Goal: Task Accomplishment & Management: Manage account settings

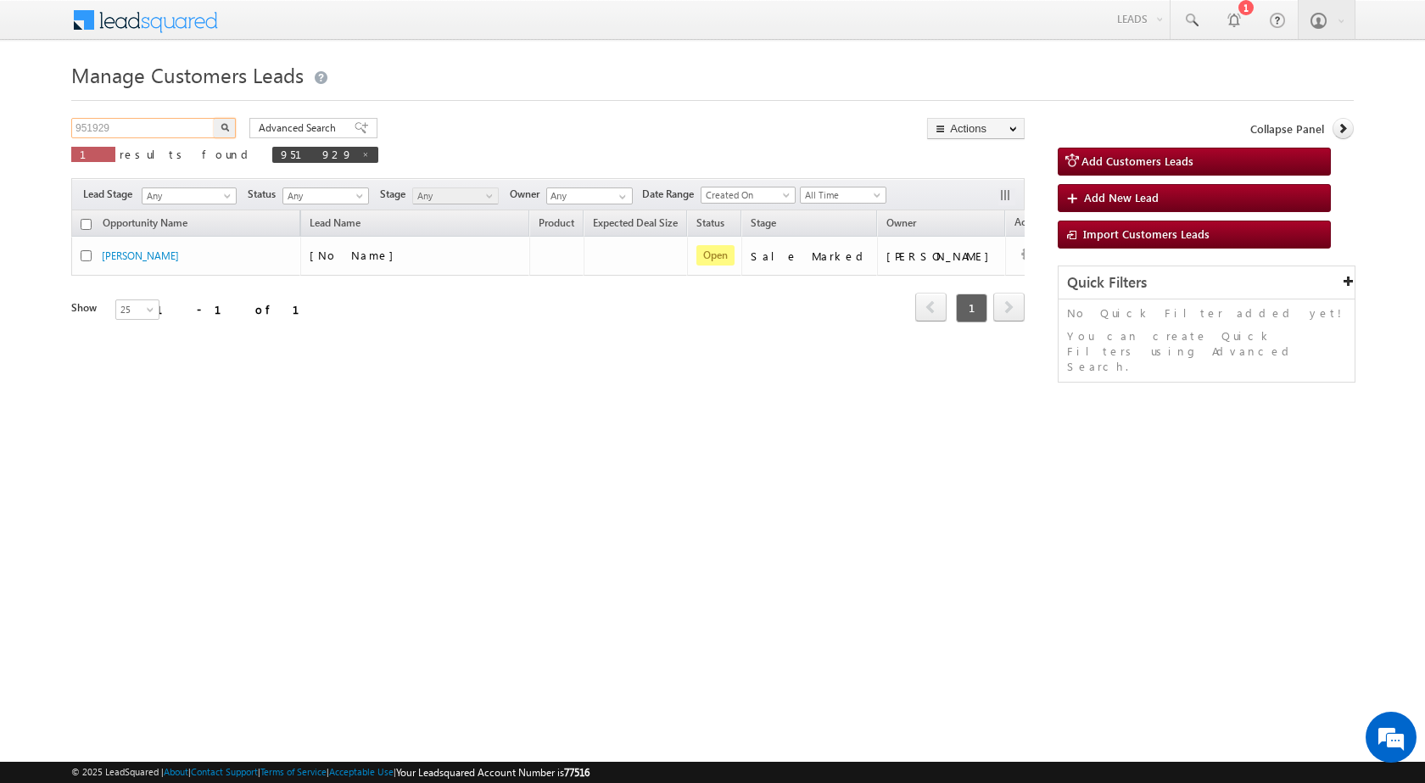
drag, startPoint x: 124, startPoint y: 120, endPoint x: 50, endPoint y: 109, distance: 74.7
click at [51, 109] on body "Menu [PERSON_NAME] sitar a7@ks erve." at bounding box center [712, 240] width 1425 height 481
paste input "38994"
type input "938994"
click at [224, 125] on img "button" at bounding box center [225, 127] width 8 height 8
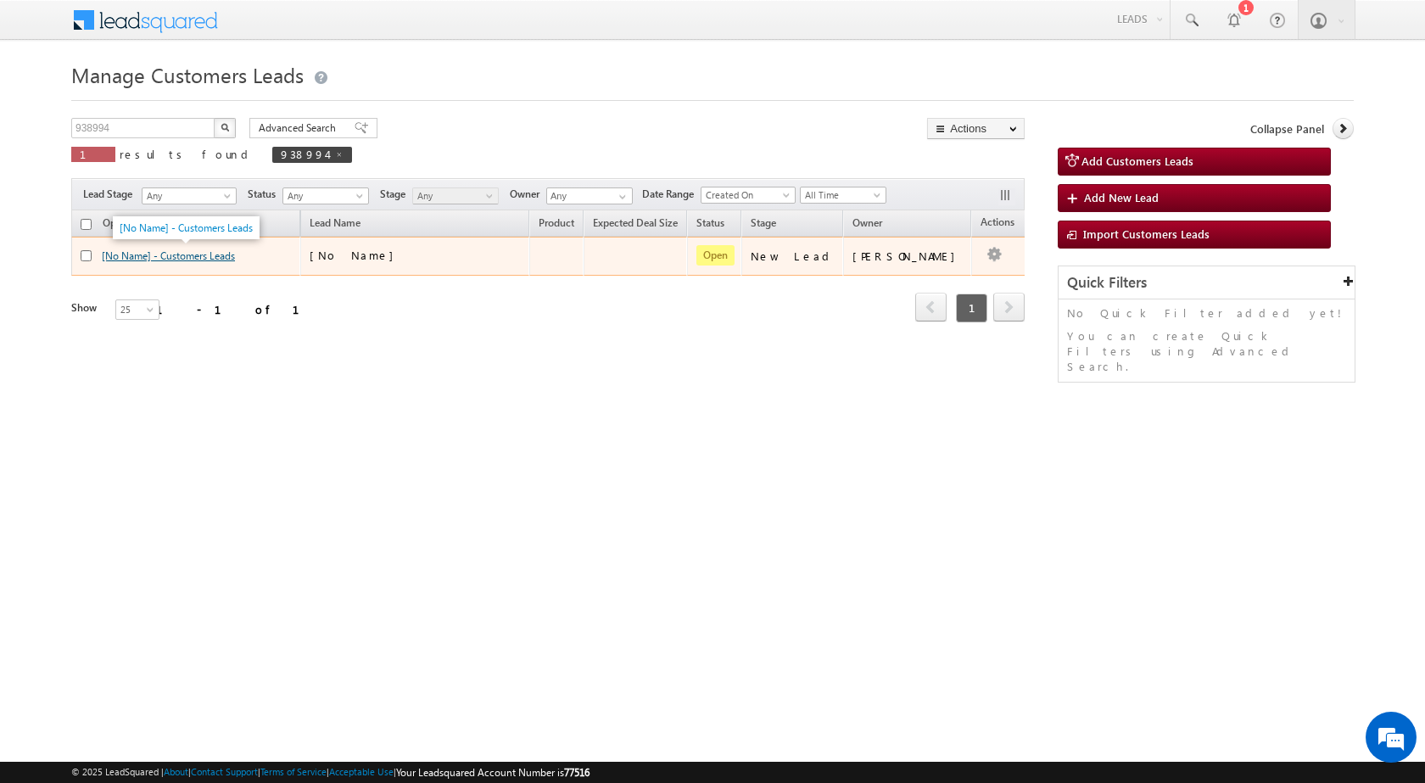
click at [157, 252] on link "[No Name] - Customers Leads" at bounding box center [168, 255] width 133 height 13
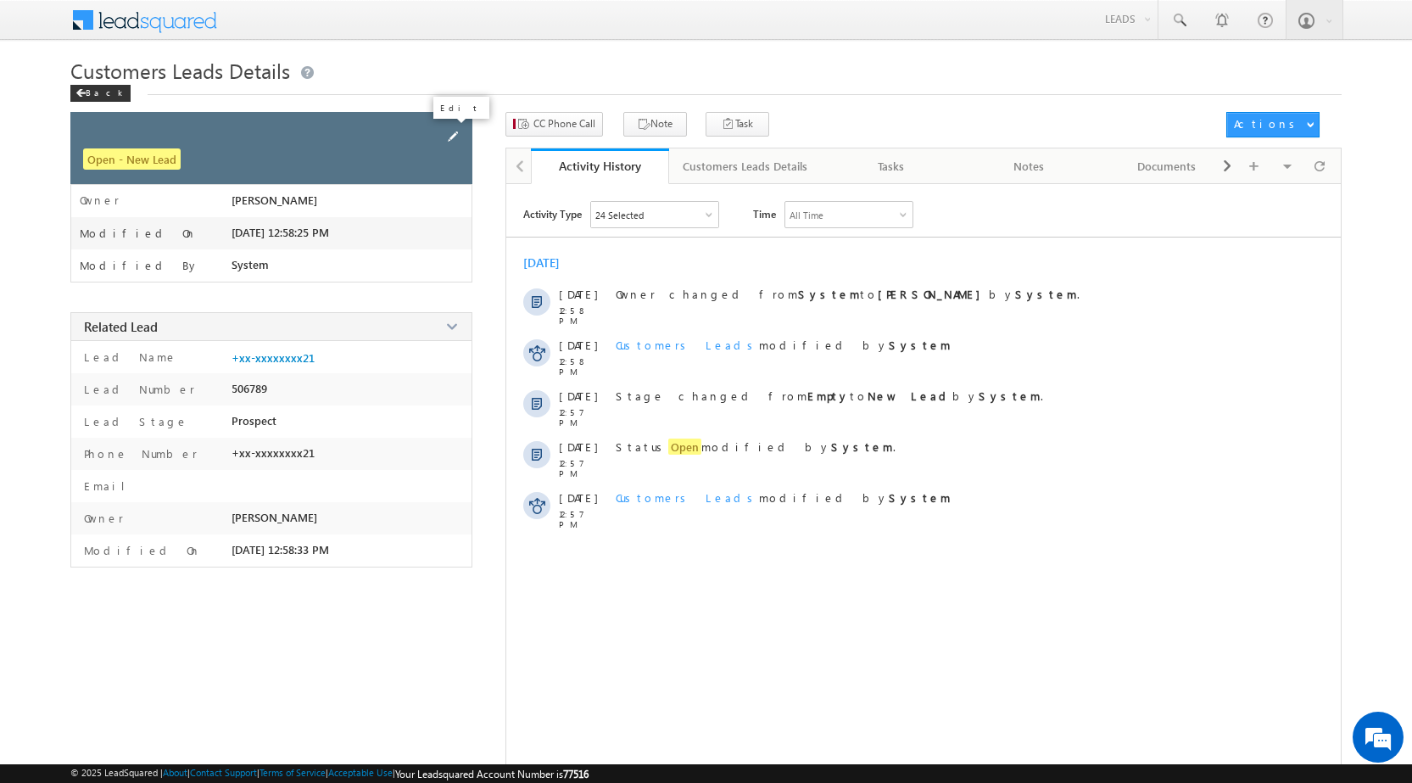
click at [450, 137] on span at bounding box center [453, 136] width 19 height 19
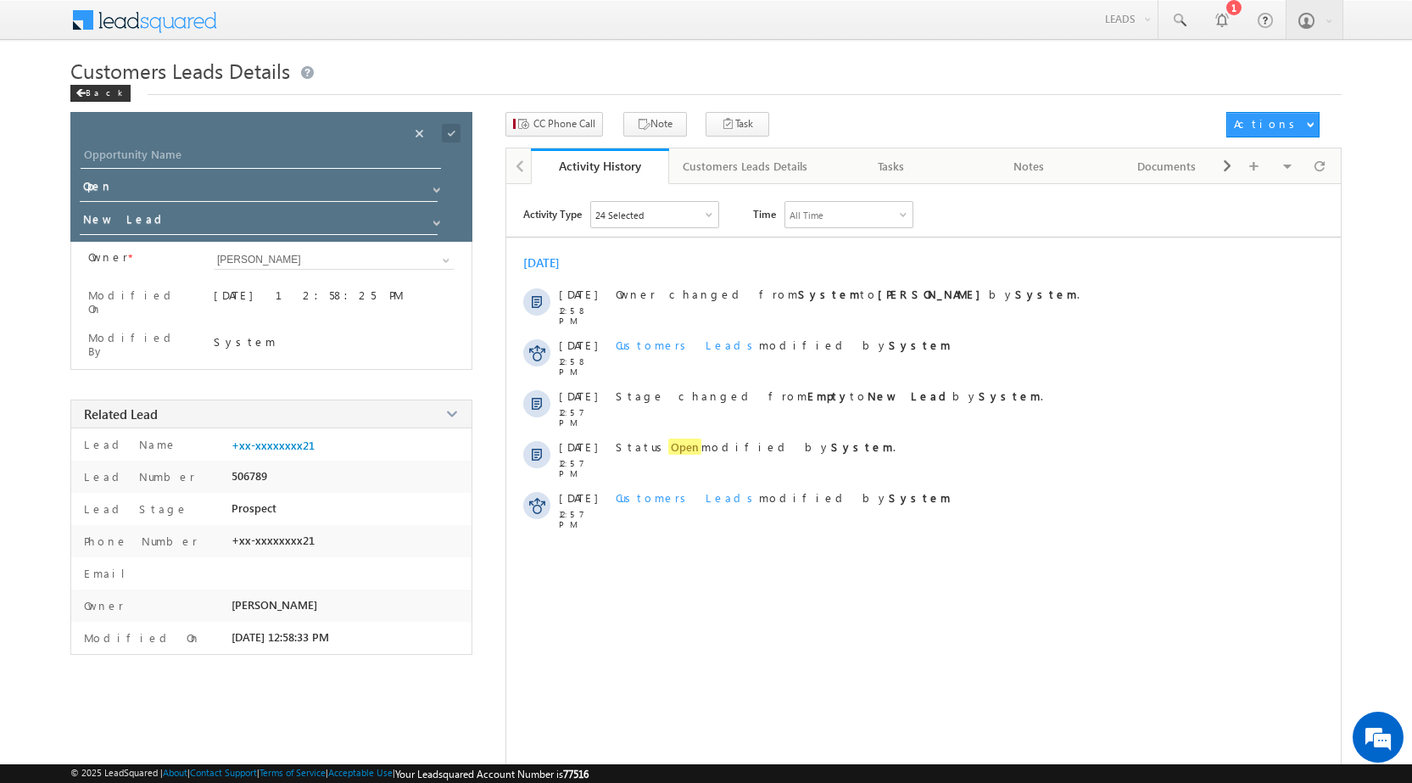
click at [293, 169] on div at bounding box center [282, 160] width 402 height 31
click at [295, 154] on input "Opportunity Name" at bounding box center [261, 157] width 360 height 24
paste input "[PERSON_NAME]"
type input "[PERSON_NAME]"
click at [459, 141] on span at bounding box center [451, 133] width 19 height 19
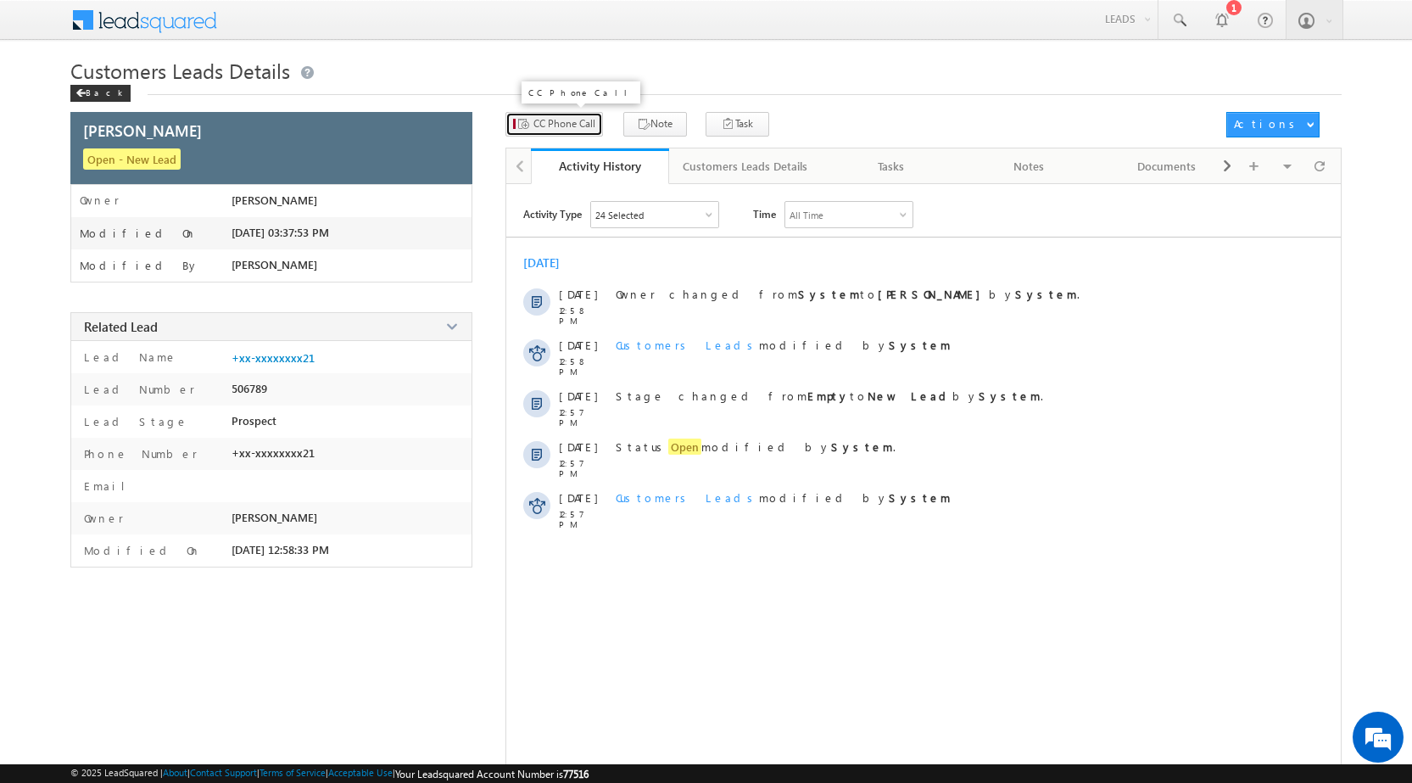
click at [570, 115] on button "CC Phone Call" at bounding box center [554, 124] width 98 height 25
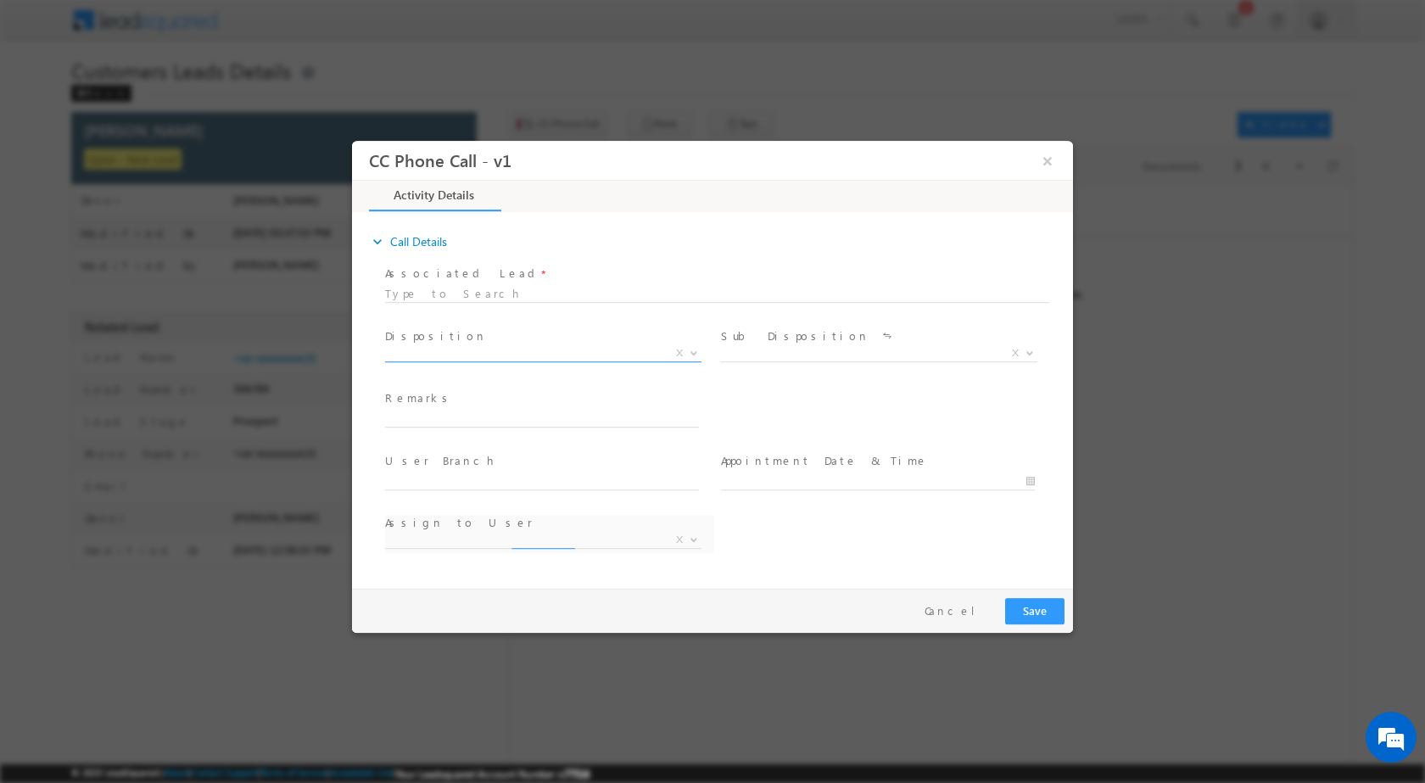
click at [683, 353] on span "X" at bounding box center [679, 351] width 7 height 15
select select "[EMAIL_ADDRESS][PERSON_NAME][DOMAIN_NAME]"
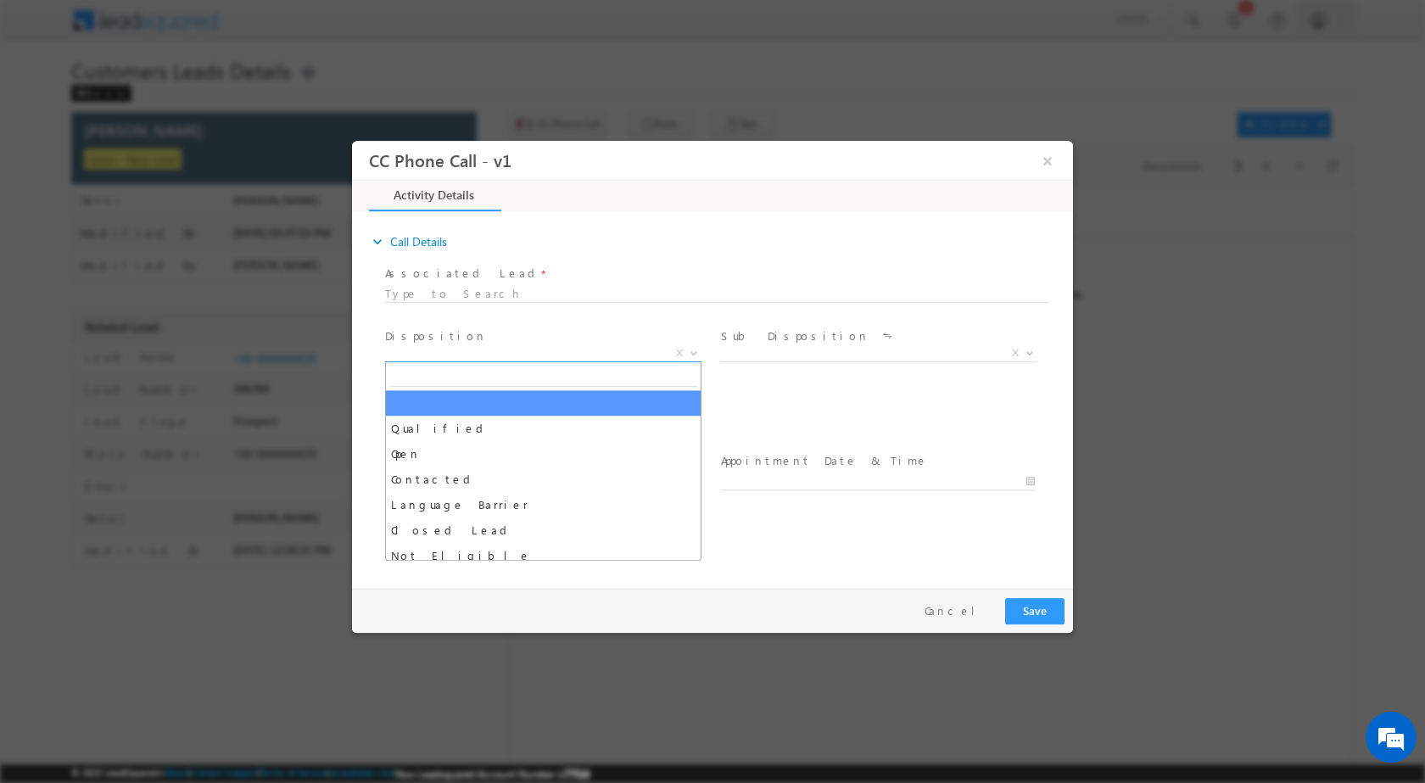
click at [684, 356] on span at bounding box center [692, 352] width 17 height 22
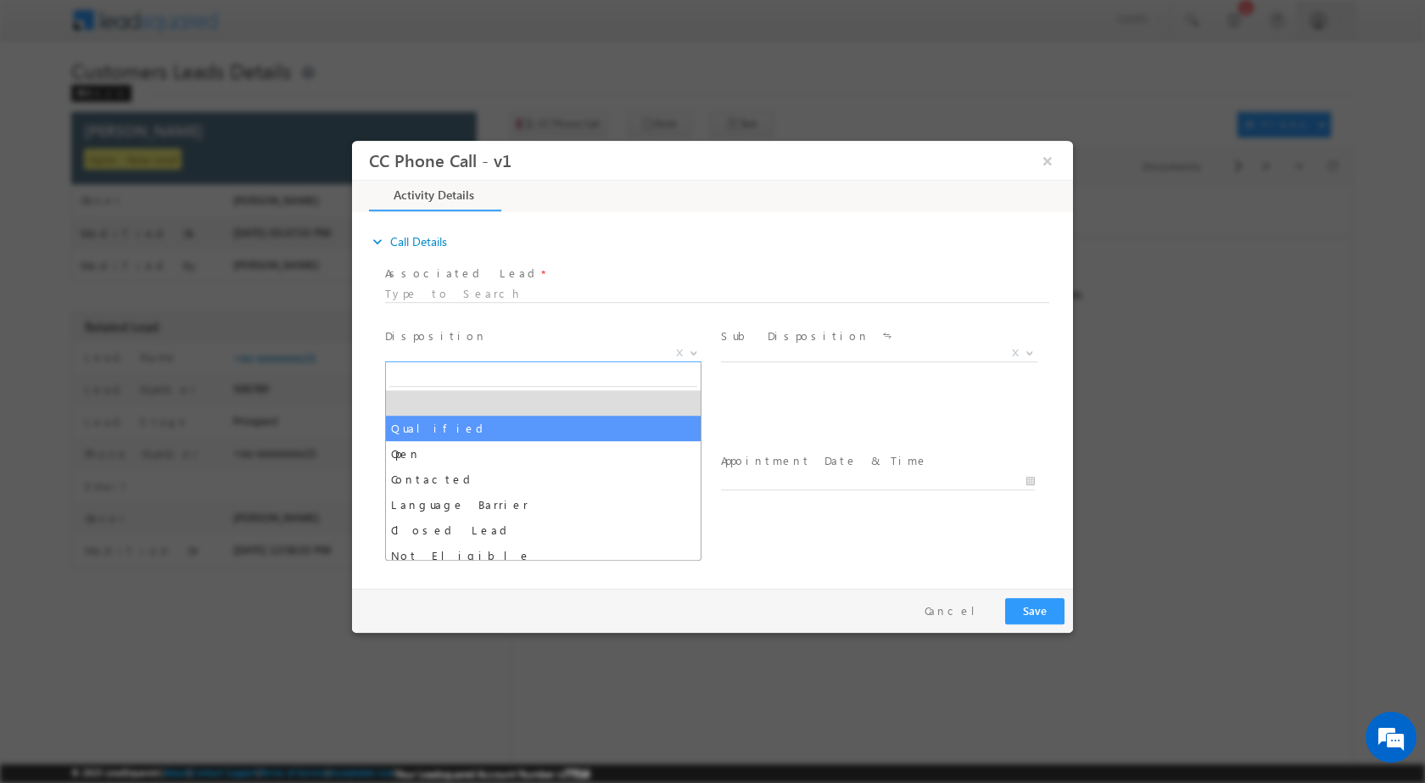
select select "Qualified"
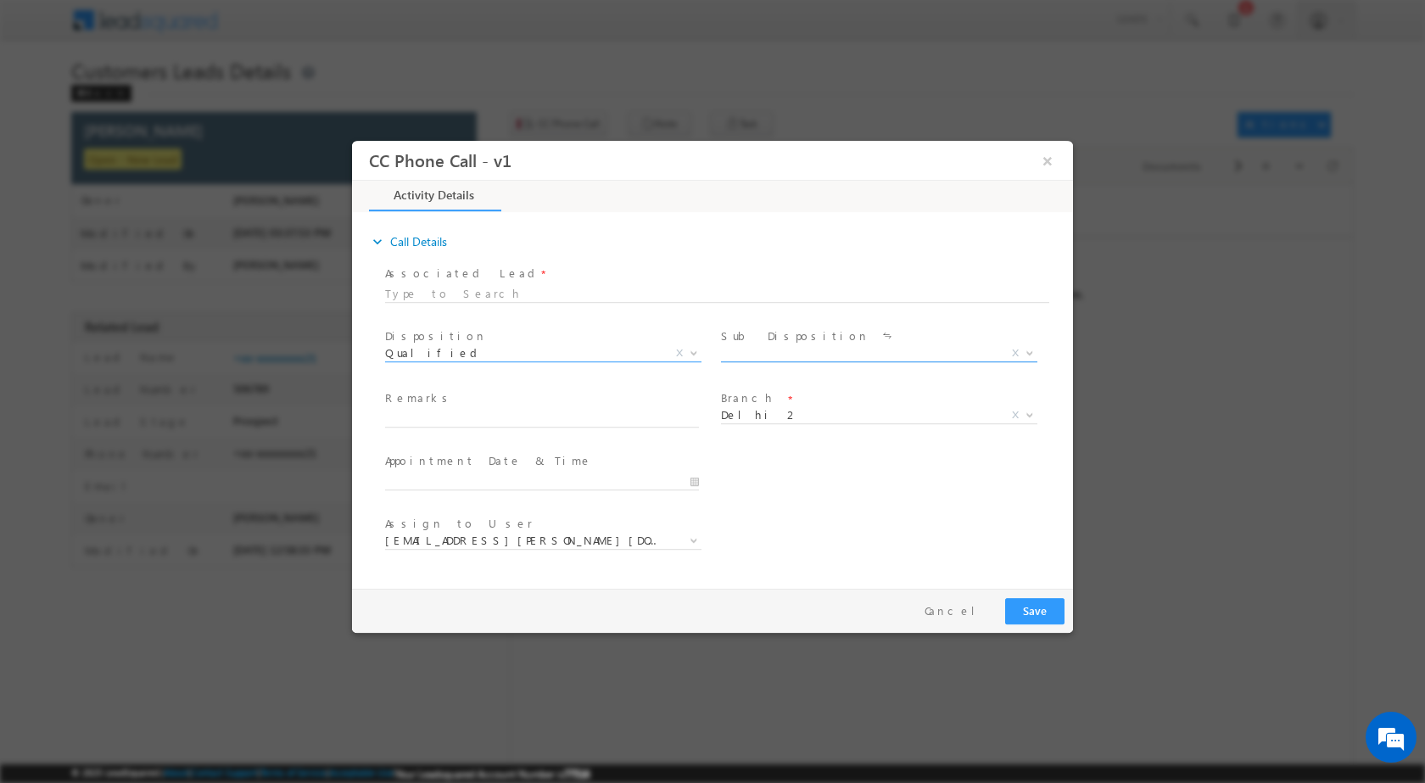
click at [1039, 349] on div "Sale Marked X" at bounding box center [885, 355] width 329 height 20
click at [1019, 351] on span "X" at bounding box center [1015, 351] width 7 height 15
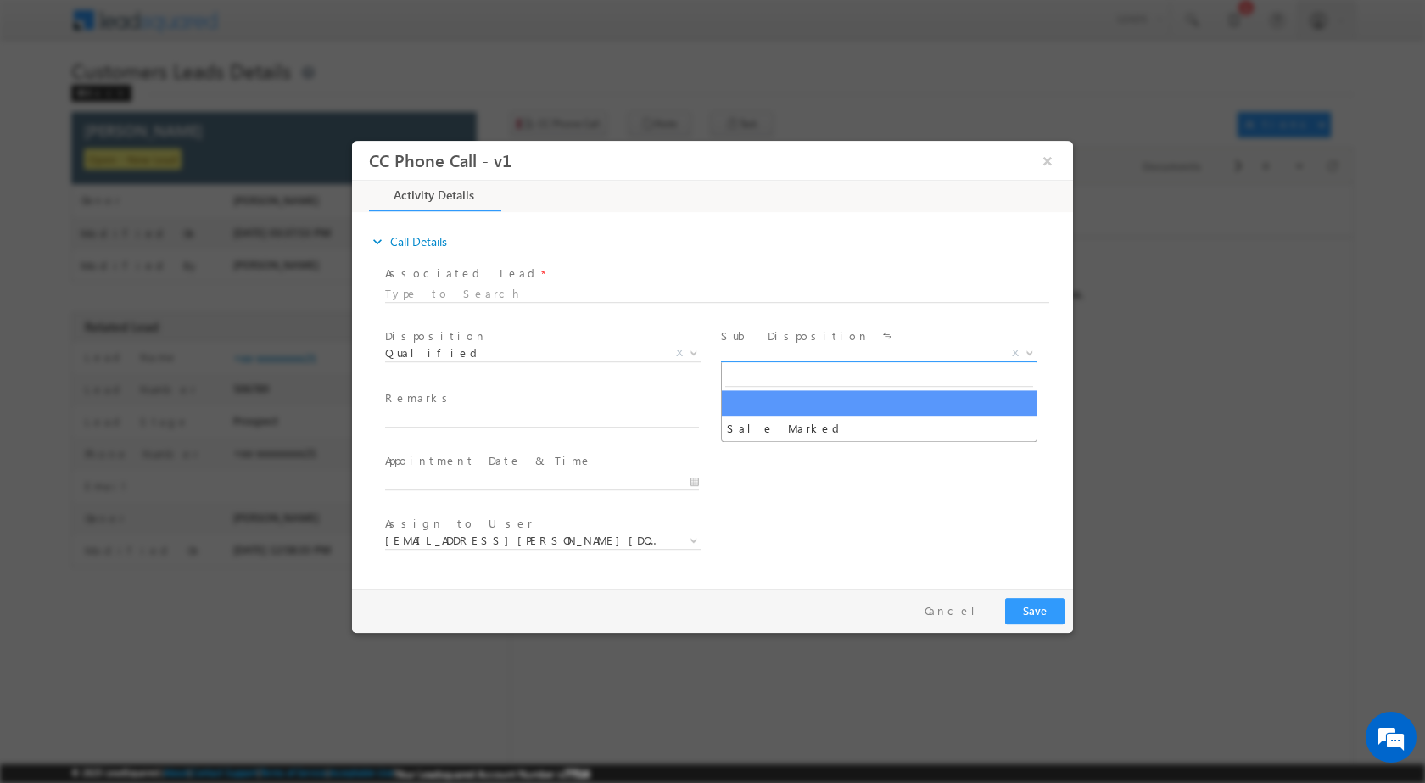
click at [1025, 350] on b at bounding box center [1030, 352] width 10 height 6
click at [1012, 345] on span "X" at bounding box center [1015, 351] width 7 height 15
click at [1031, 355] on span at bounding box center [1027, 352] width 17 height 22
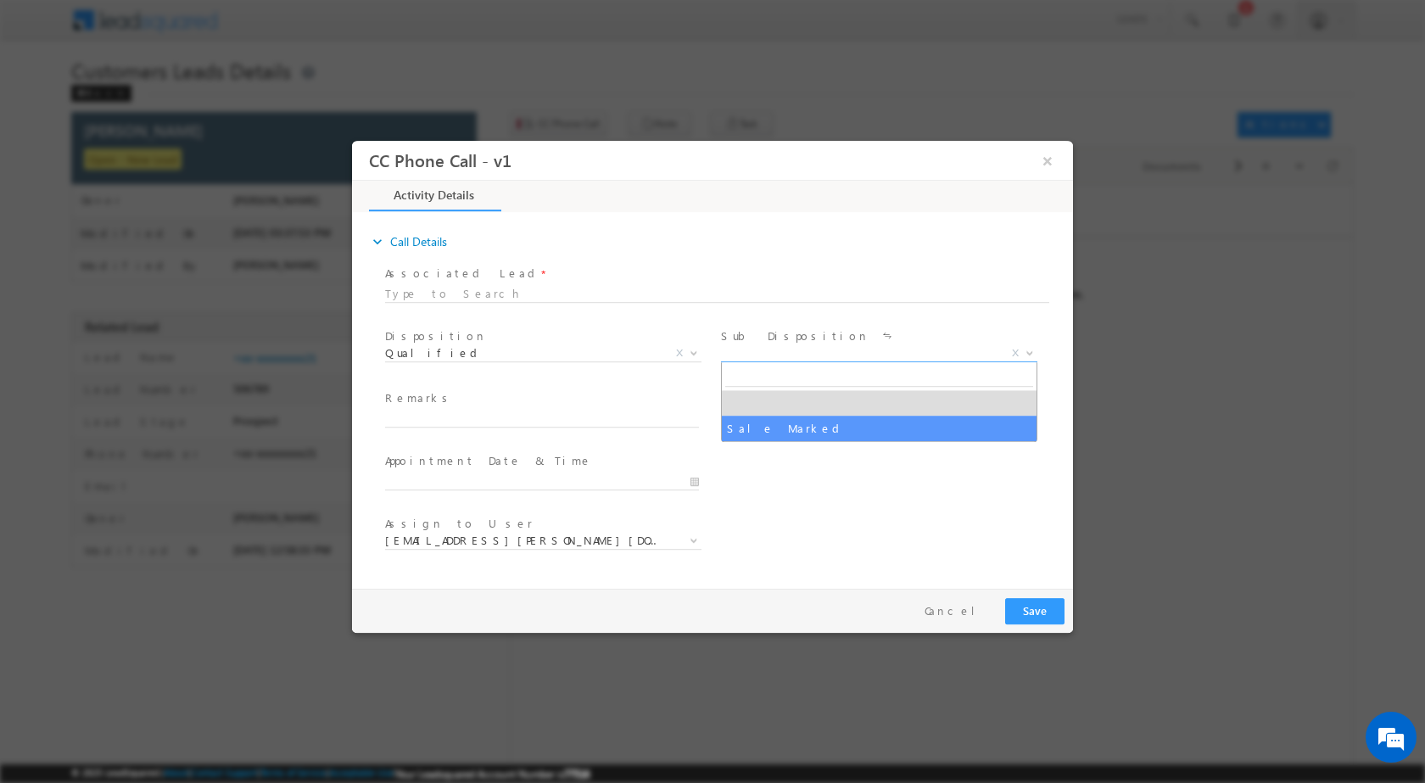
select select "Sale Marked"
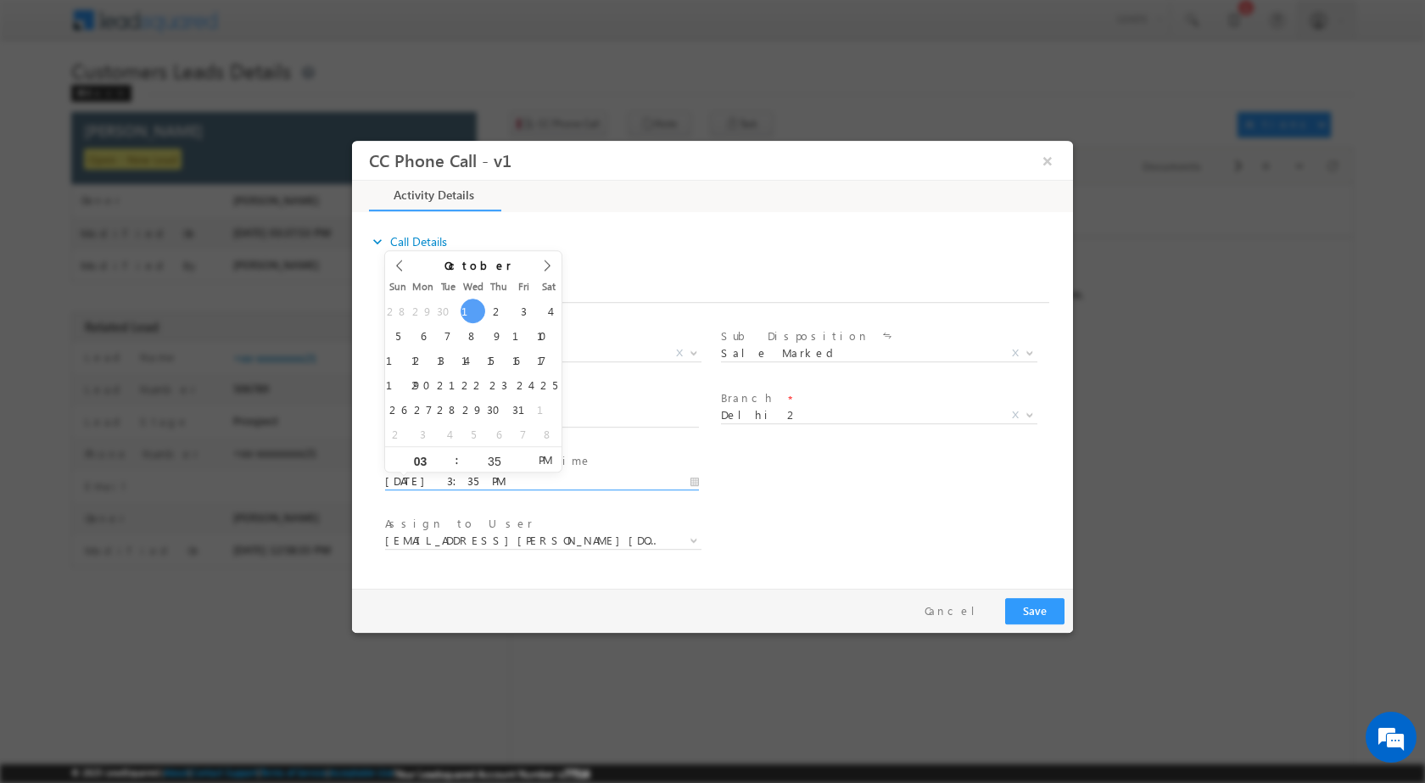
click at [683, 479] on input "[DATE] 3:35 PM" at bounding box center [542, 480] width 314 height 17
type input "[DATE] 3:35 PM"
type input "11"
type input "[DATE] 11:35 PM"
click at [489, 458] on input "35" at bounding box center [494, 460] width 70 height 11
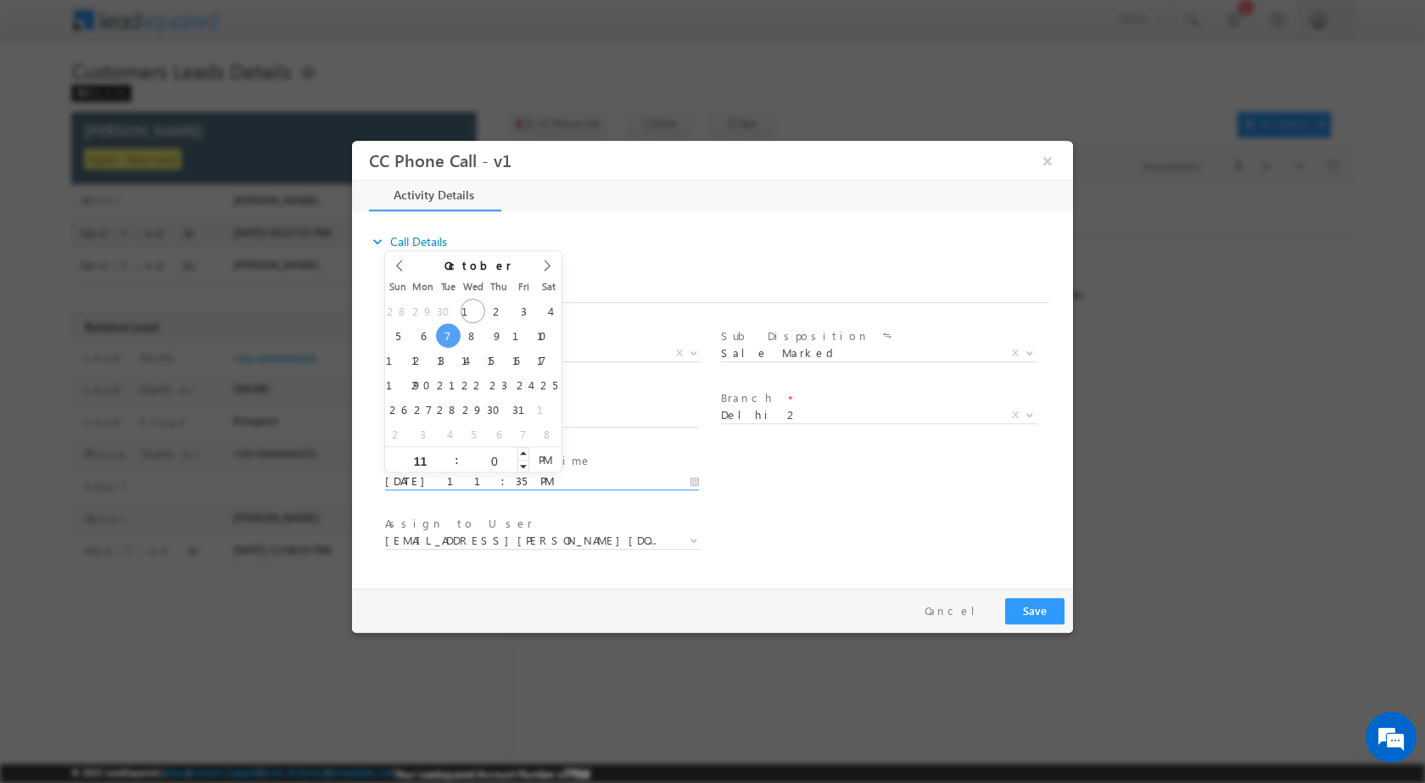
type input "00"
type input "[DATE] 11:00 AM"
click at [538, 458] on span "PM" at bounding box center [544, 458] width 31 height 25
click at [841, 511] on div "Assign to User * [EMAIL_ADDRESS][PERSON_NAME][DOMAIN_NAME] [DOMAIN_NAME][EMAIL_…" at bounding box center [727, 542] width 691 height 63
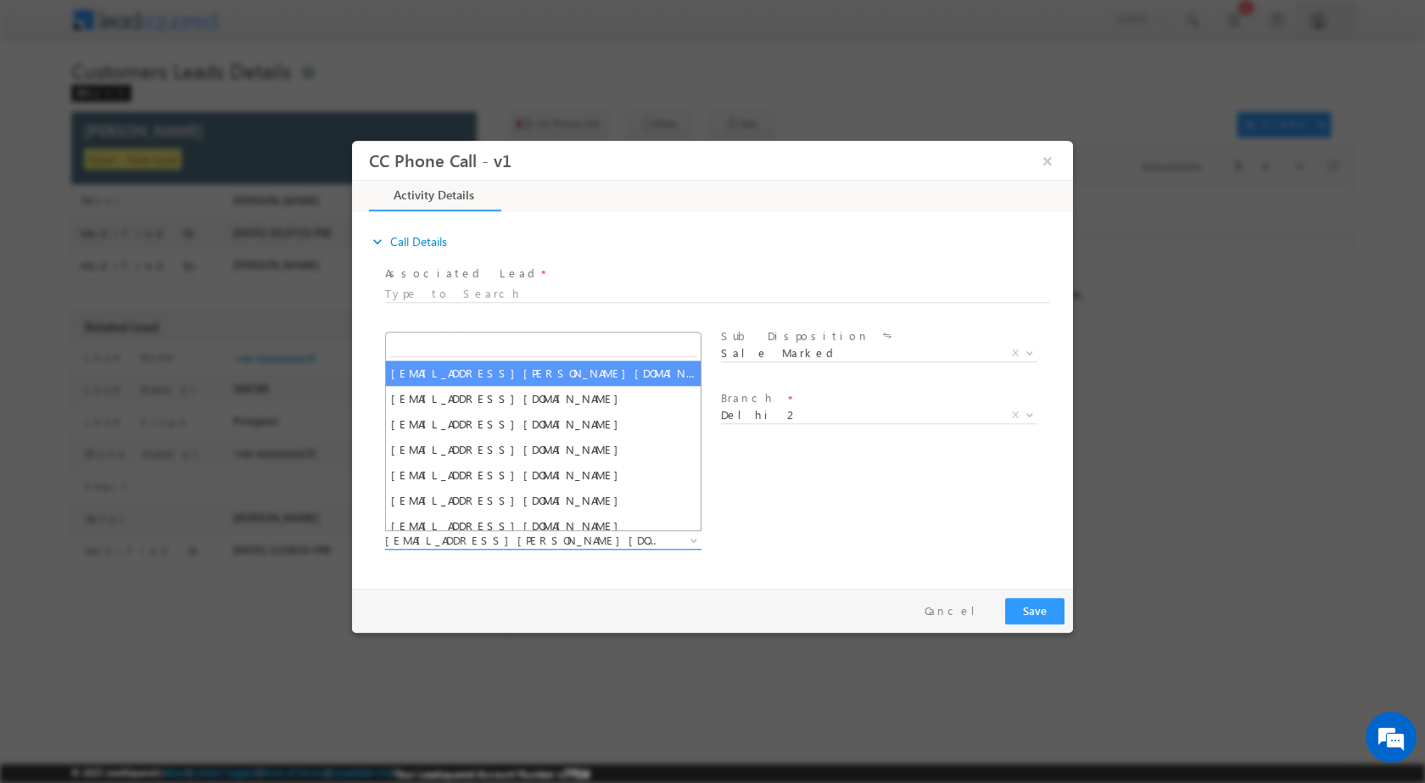
click at [689, 541] on b at bounding box center [694, 539] width 10 height 6
type input "[EMAIL_ADDRESS][DOMAIN_NAME]"
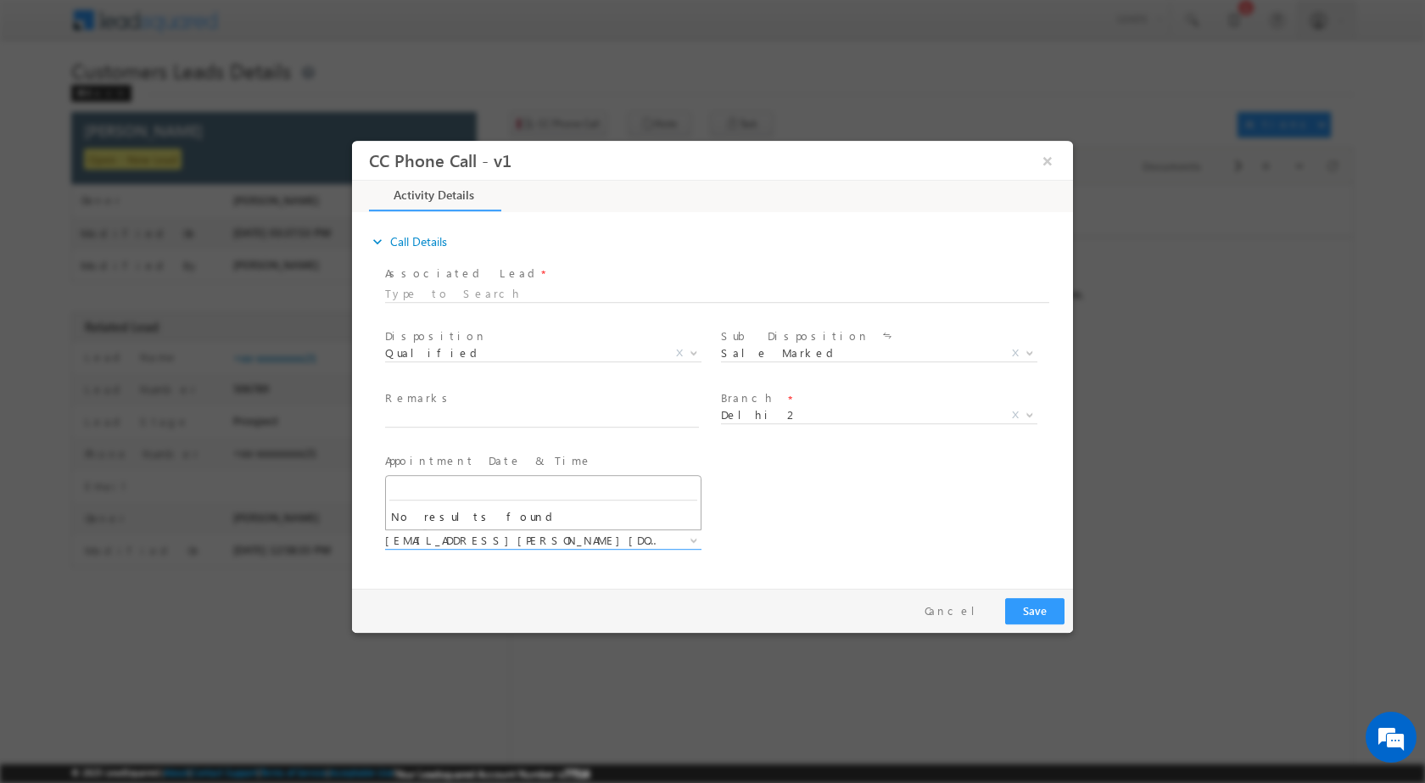
click at [651, 566] on span at bounding box center [541, 560] width 313 height 19
click at [459, 416] on input "text" at bounding box center [542, 418] width 314 height 17
paste input "01/10-Customer Name is [PERSON_NAME] Customer age is [DEMOGRAPHIC_DATA] yrs Loa…"
type input "01/10-Customer Name is [PERSON_NAME] Customer age is [DEMOGRAPHIC_DATA] yrs Loa…"
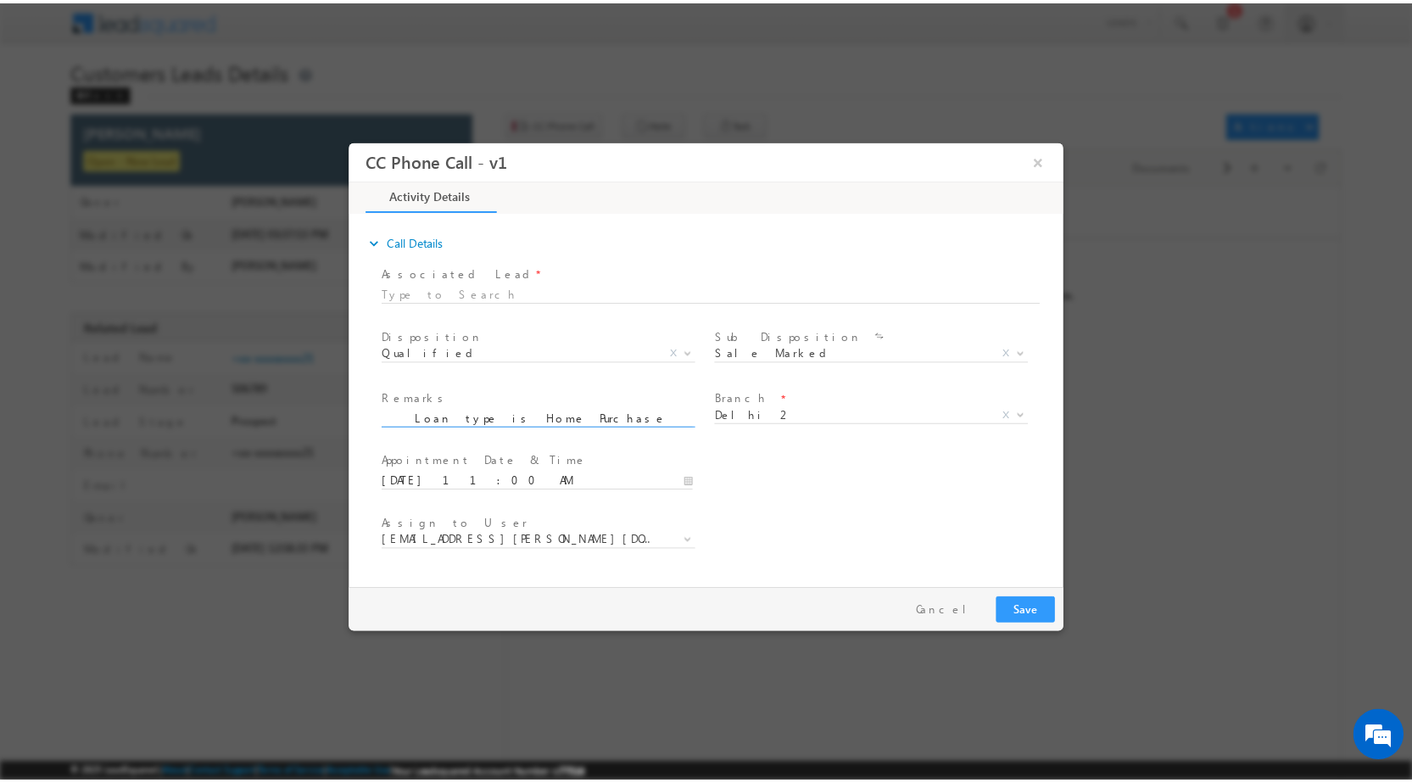
scroll to position [0, 0]
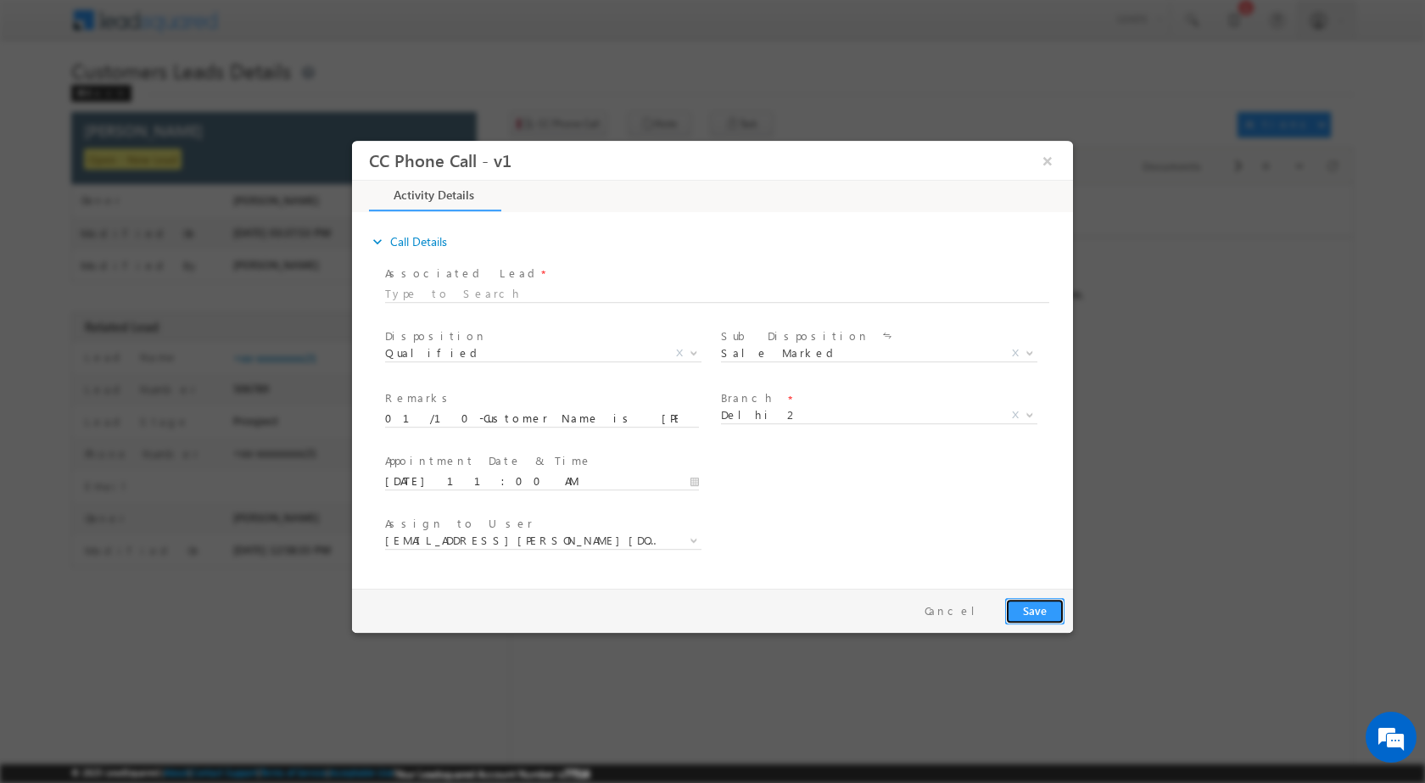
click at [1053, 611] on button "Save" at bounding box center [1034, 610] width 59 height 26
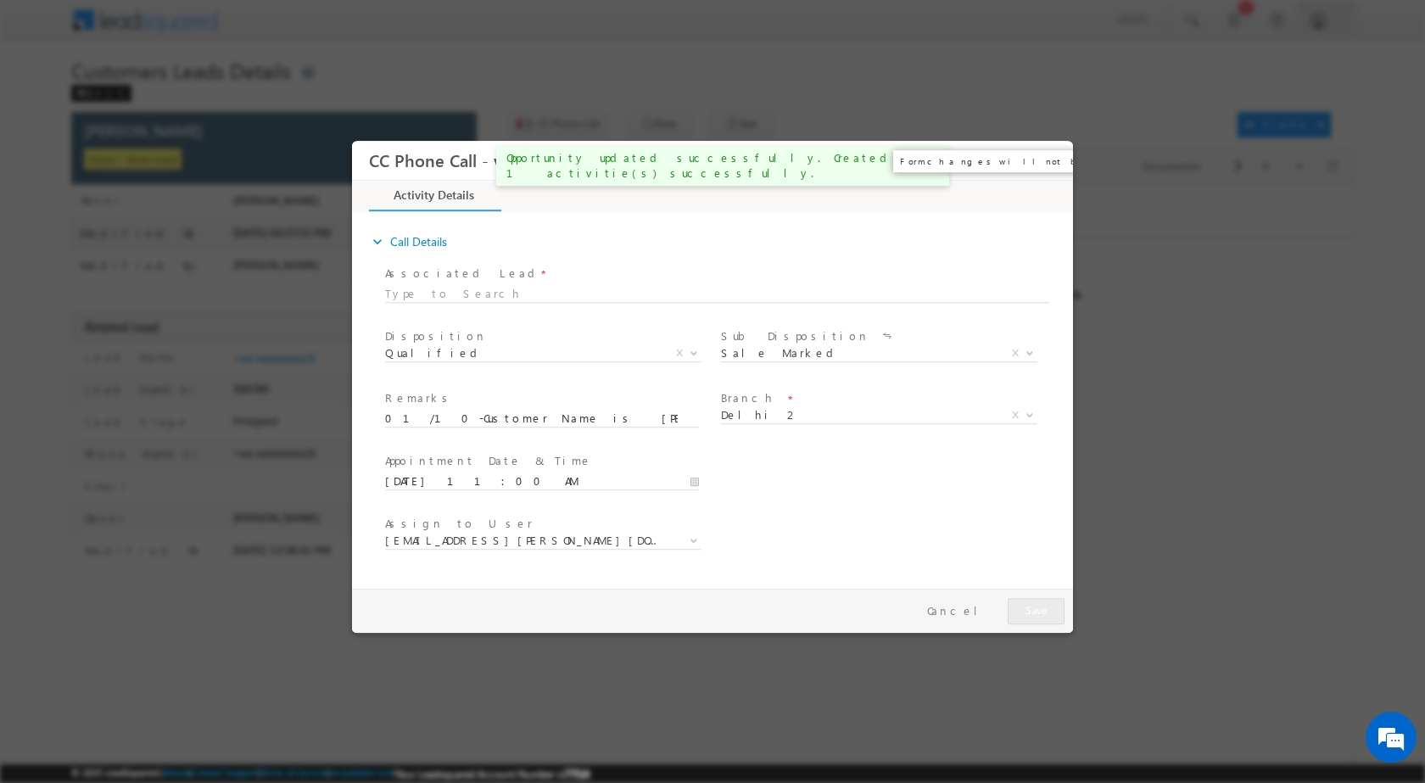
click at [1041, 159] on button "×" at bounding box center [1047, 159] width 29 height 31
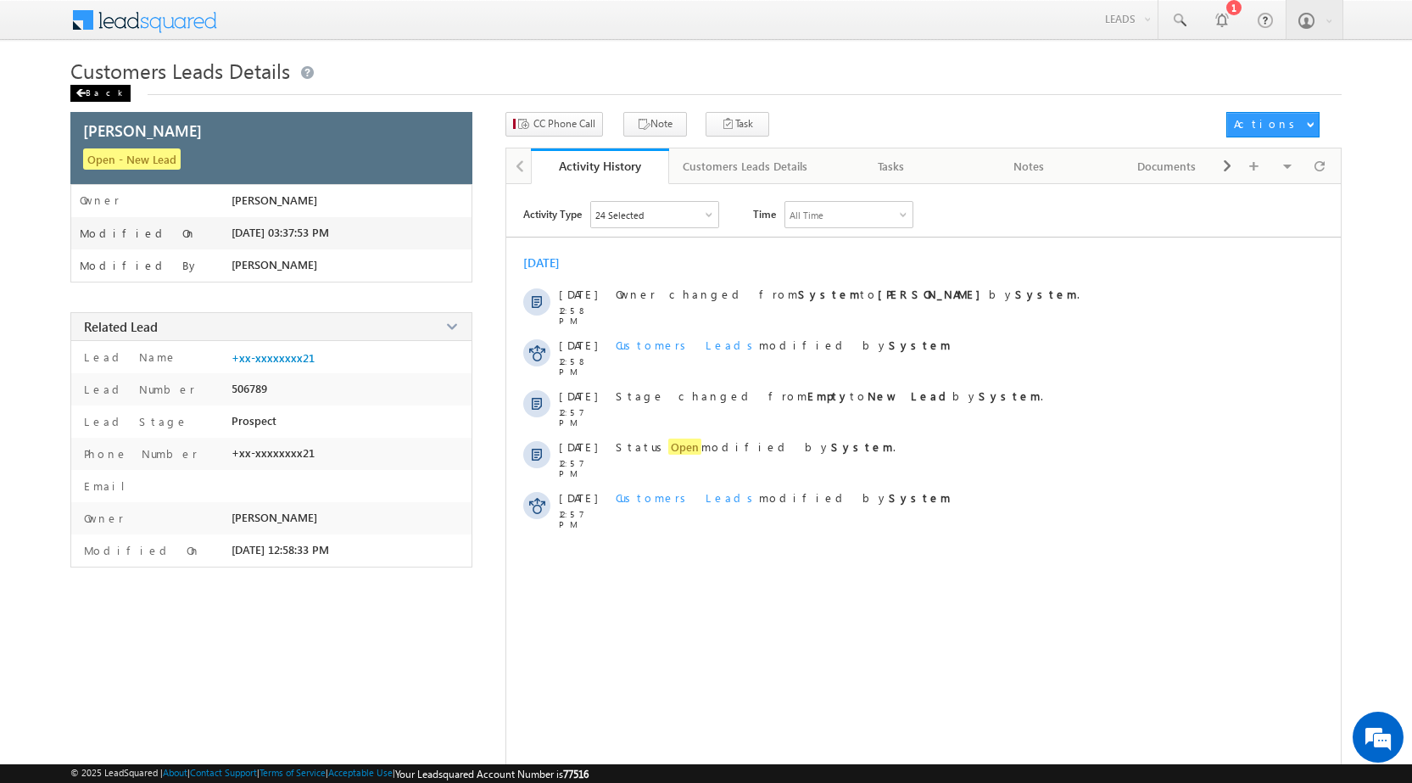
click at [96, 95] on div "Back" at bounding box center [100, 93] width 60 height 17
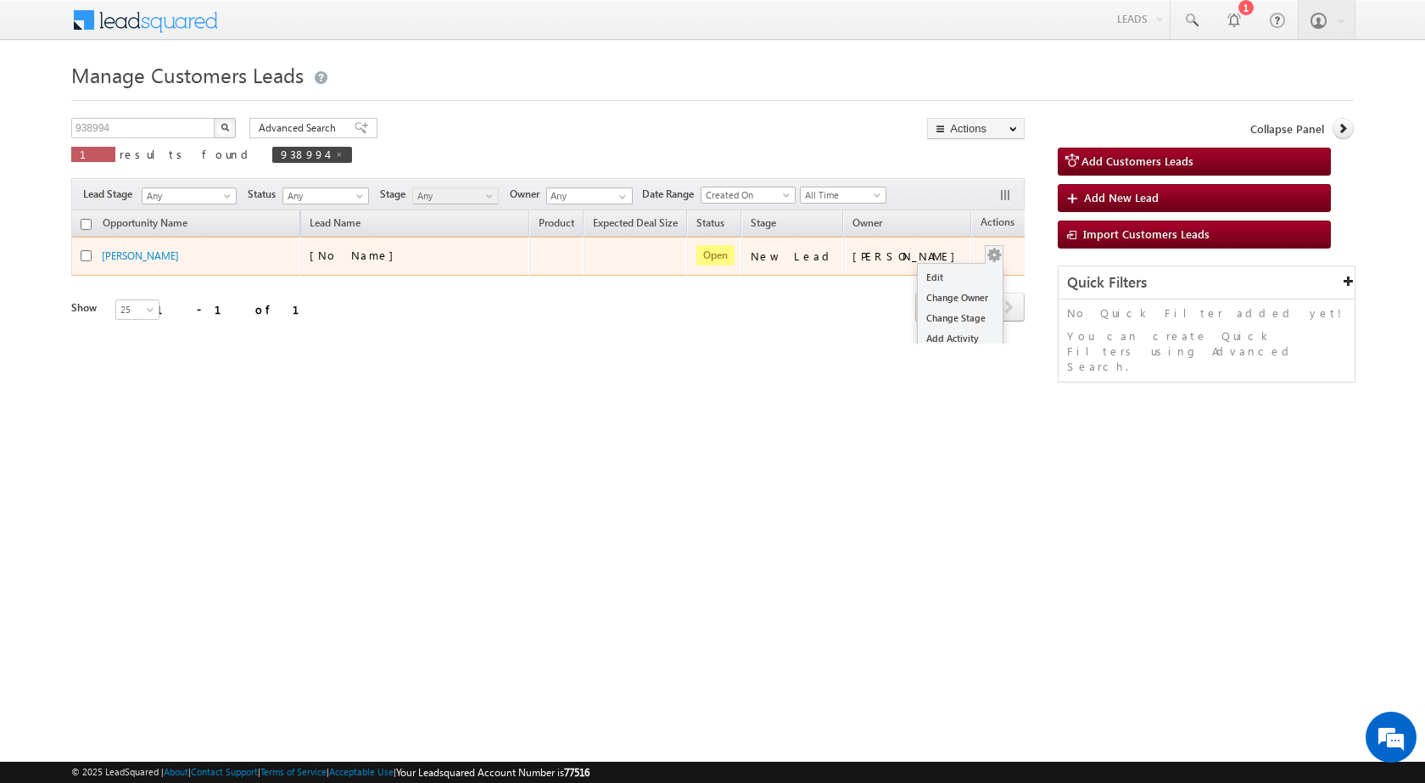
click at [980, 252] on div "Edit Change Owner Change Stage Add Activity Add Task Delete" at bounding box center [993, 256] width 27 height 22
click at [891, 273] on td "[PERSON_NAME]" at bounding box center [907, 256] width 128 height 39
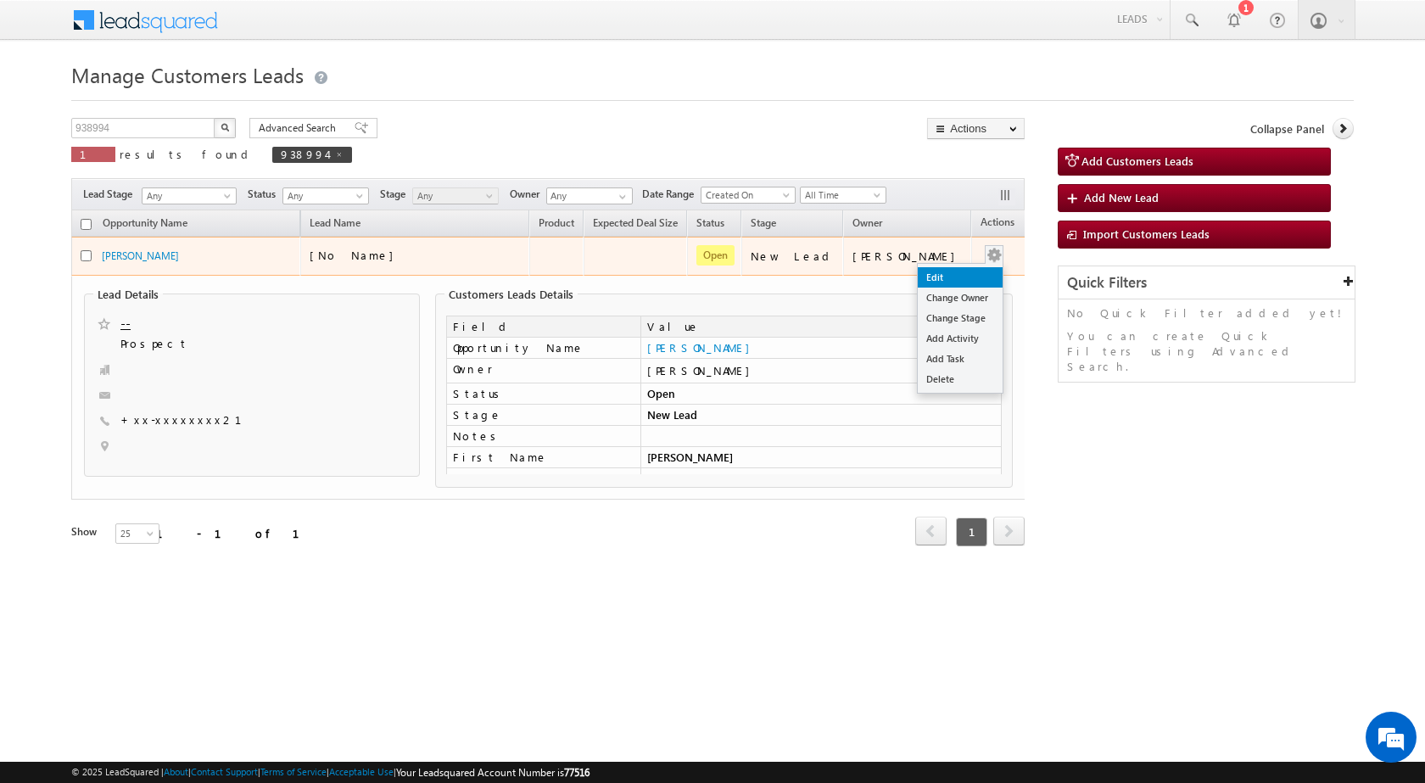
click at [953, 277] on link "Edit" at bounding box center [960, 277] width 85 height 20
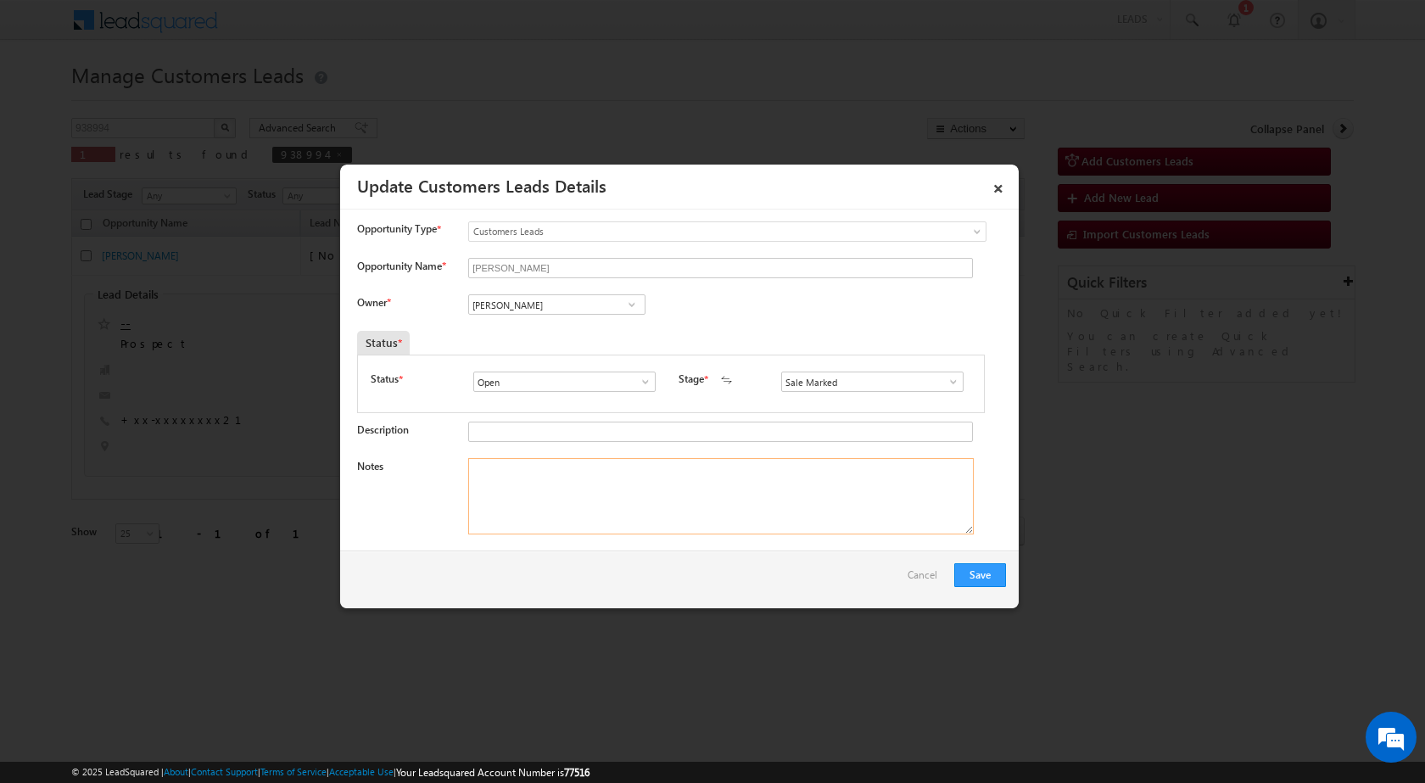
click at [632, 478] on textarea "Notes" at bounding box center [720, 496] width 505 height 76
paste textarea "01/10-Customer Name is MONU SINGH Customer age is 42 yrs Loan type is Home Purc…"
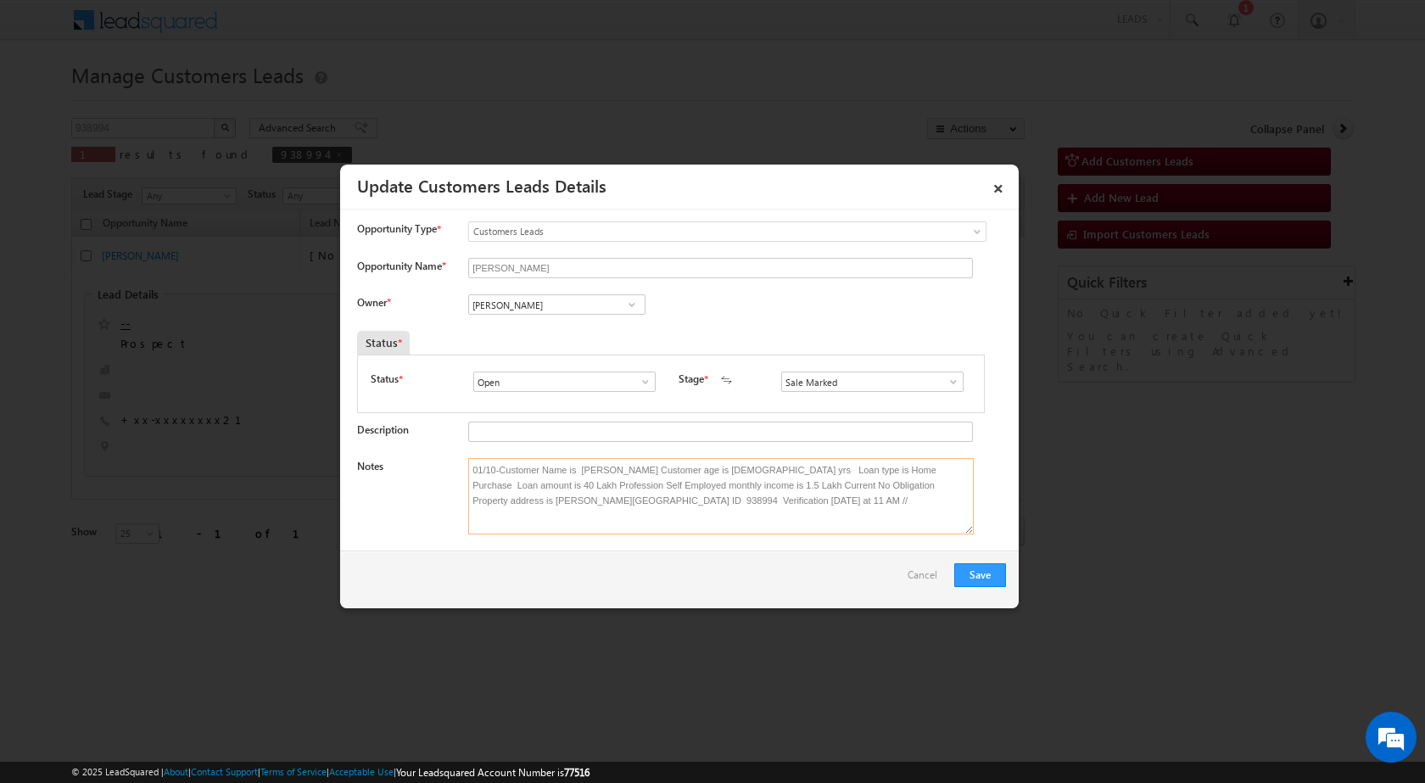
type textarea "01/10-Customer Name is MONU SINGH Customer age is 42 yrs Loan type is Home Purc…"
click at [636, 311] on span at bounding box center [631, 305] width 17 height 14
paste input "[EMAIL_ADDRESS][DOMAIN_NAME]"
click at [555, 318] on link "Rana Sangram Singh rana.singh@sgrlimited.in" at bounding box center [556, 331] width 177 height 32
type input "Rana Sangram Singh"
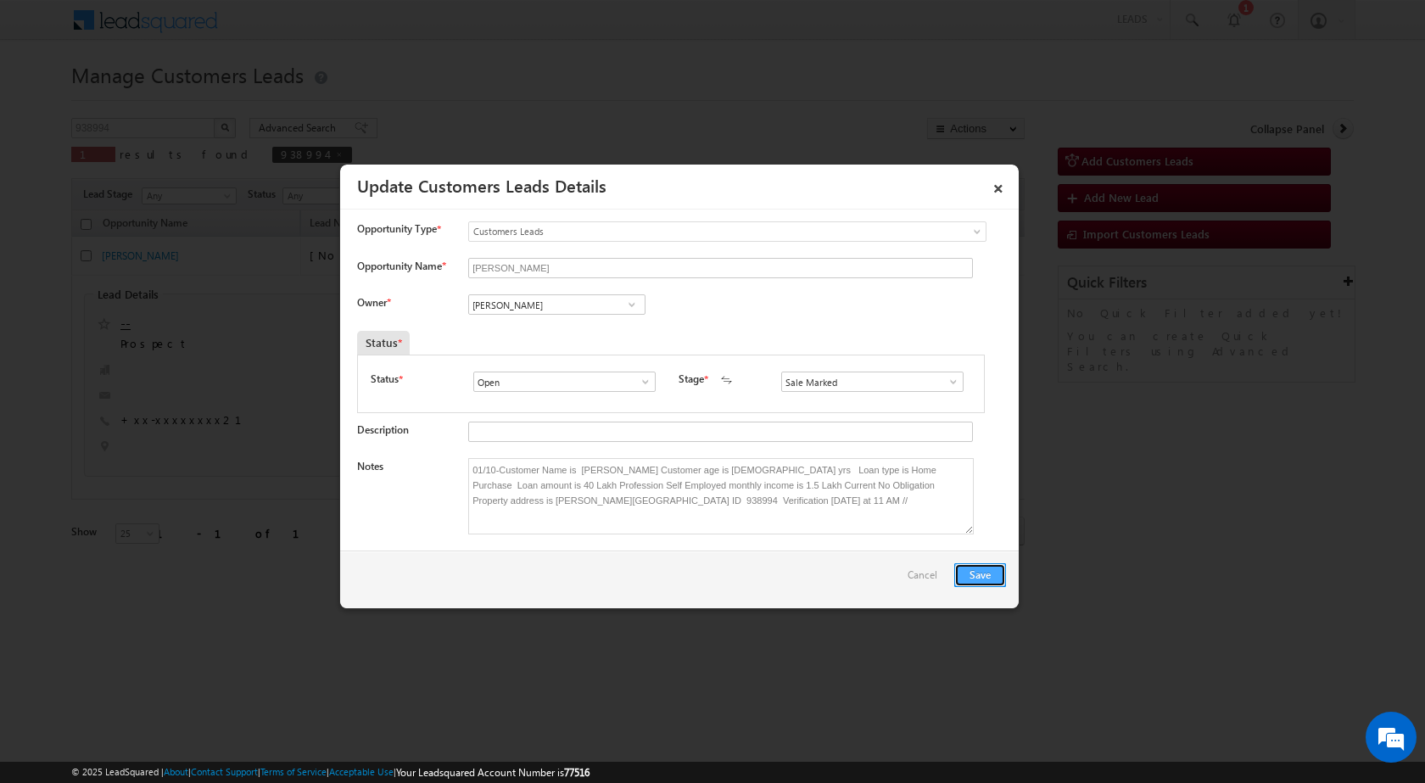
click at [997, 567] on button "Save" at bounding box center [980, 575] width 52 height 24
